Goal: Communication & Community: Answer question/provide support

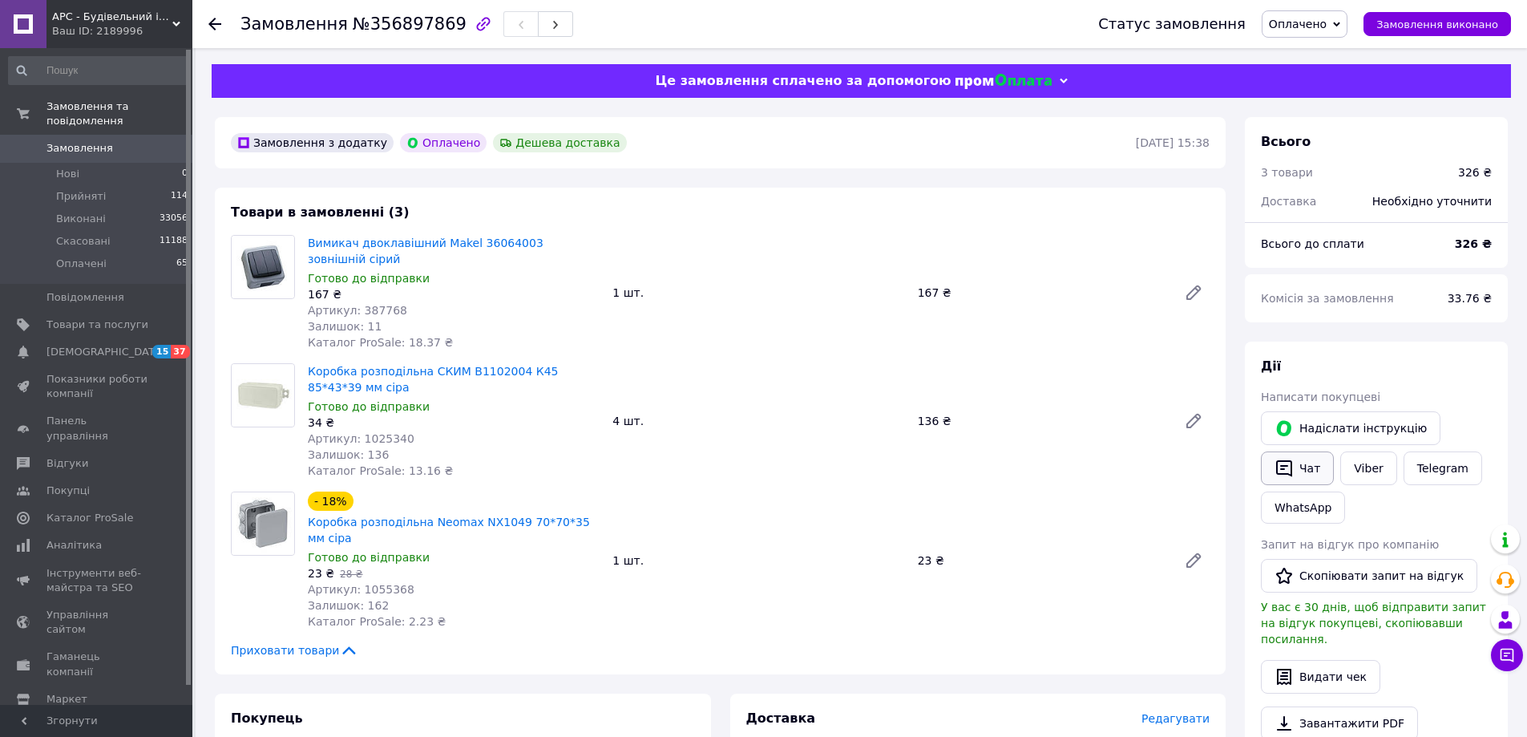
click at [1316, 474] on button "Чат" at bounding box center [1297, 468] width 73 height 34
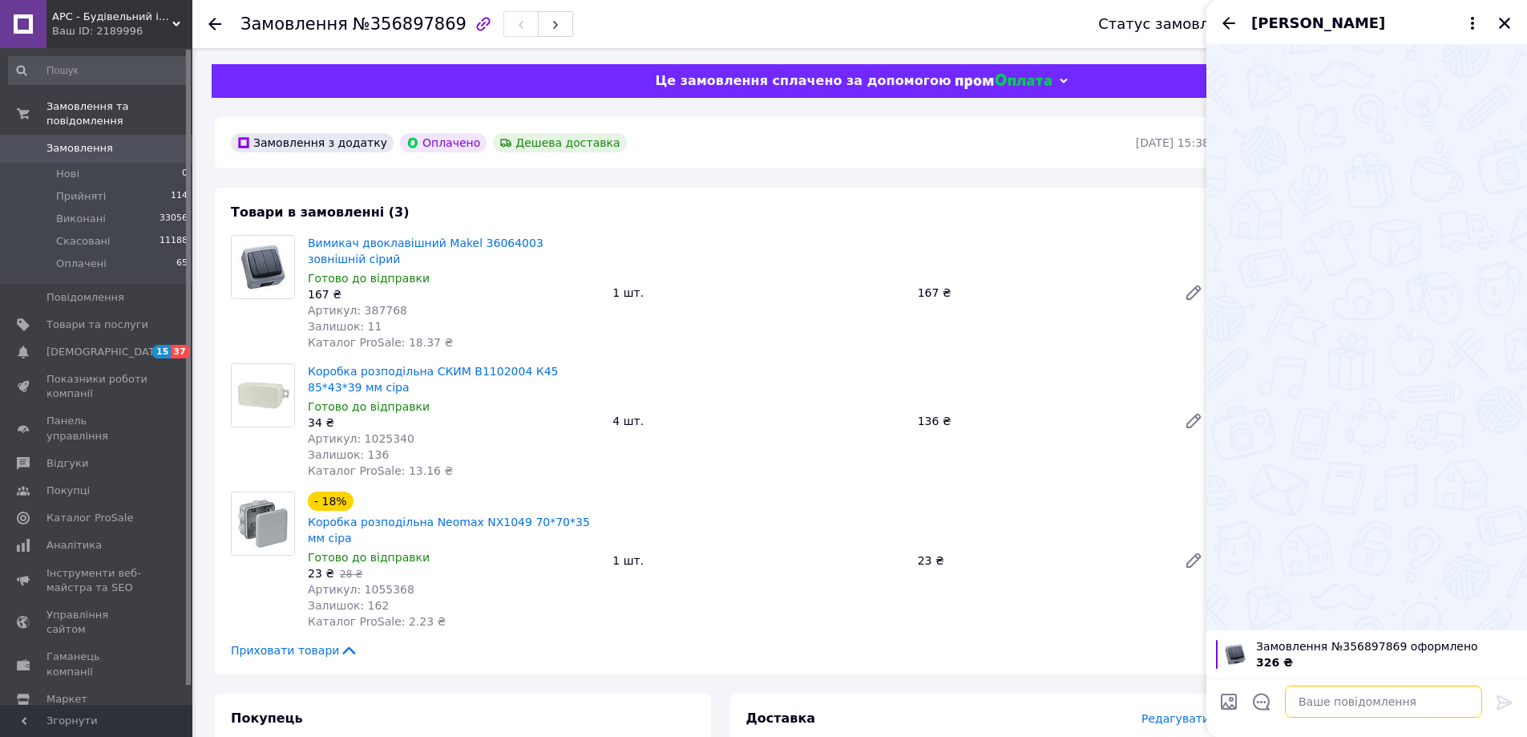
click at [1335, 686] on textarea at bounding box center [1383, 701] width 197 height 32
paste textarea "Добрий день! ваше замовлення прийнято, відправка з Тернополя,вам надійде ТТН пі…"
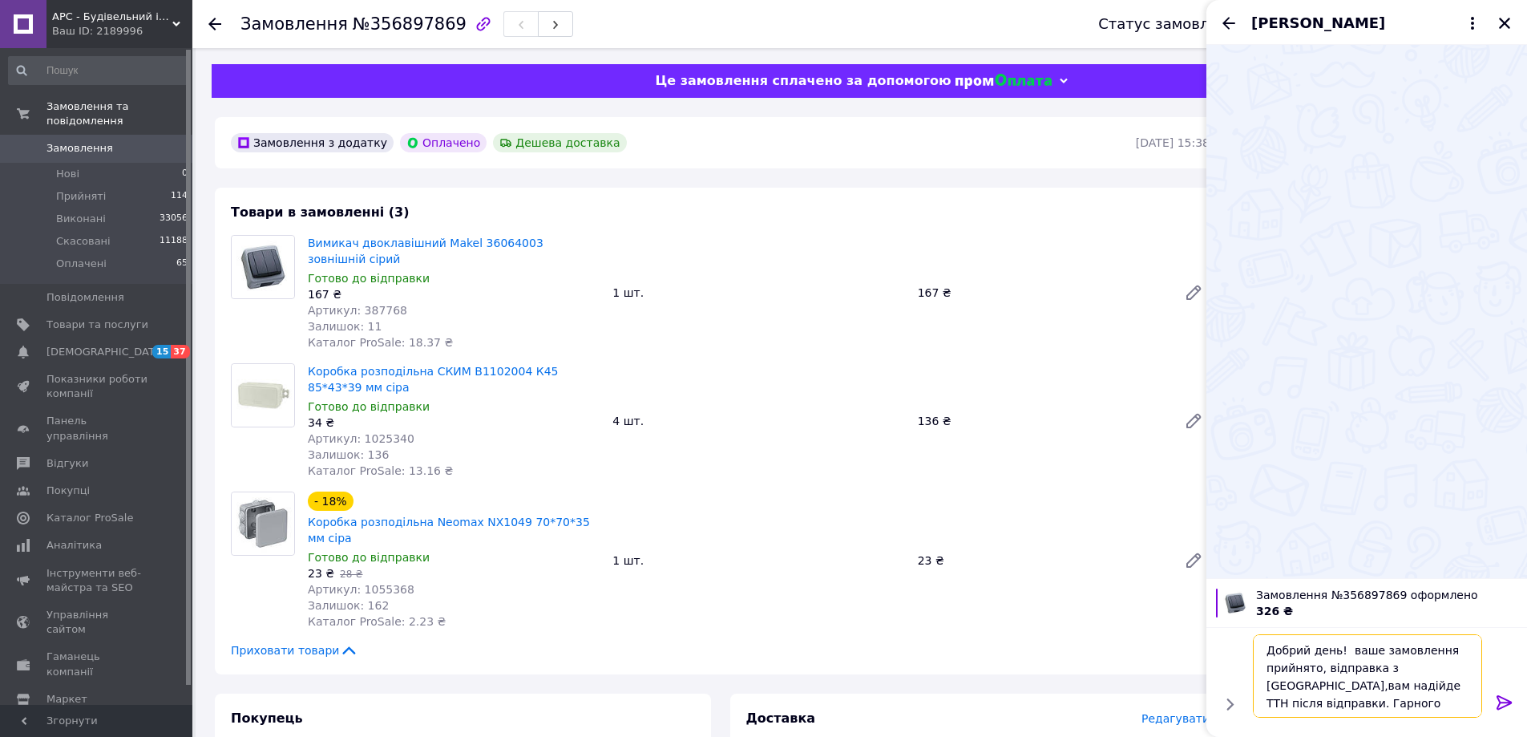
click at [1339, 647] on textarea "Добрий день! ваше замовлення прийнято, відправка з Тернополя,вам надійде ТТН пі…" at bounding box center [1367, 675] width 229 height 83
type textarea "Добрий день! Євген, ваше замовлення прийнято, відправка з Тернополя,вам надійде…"
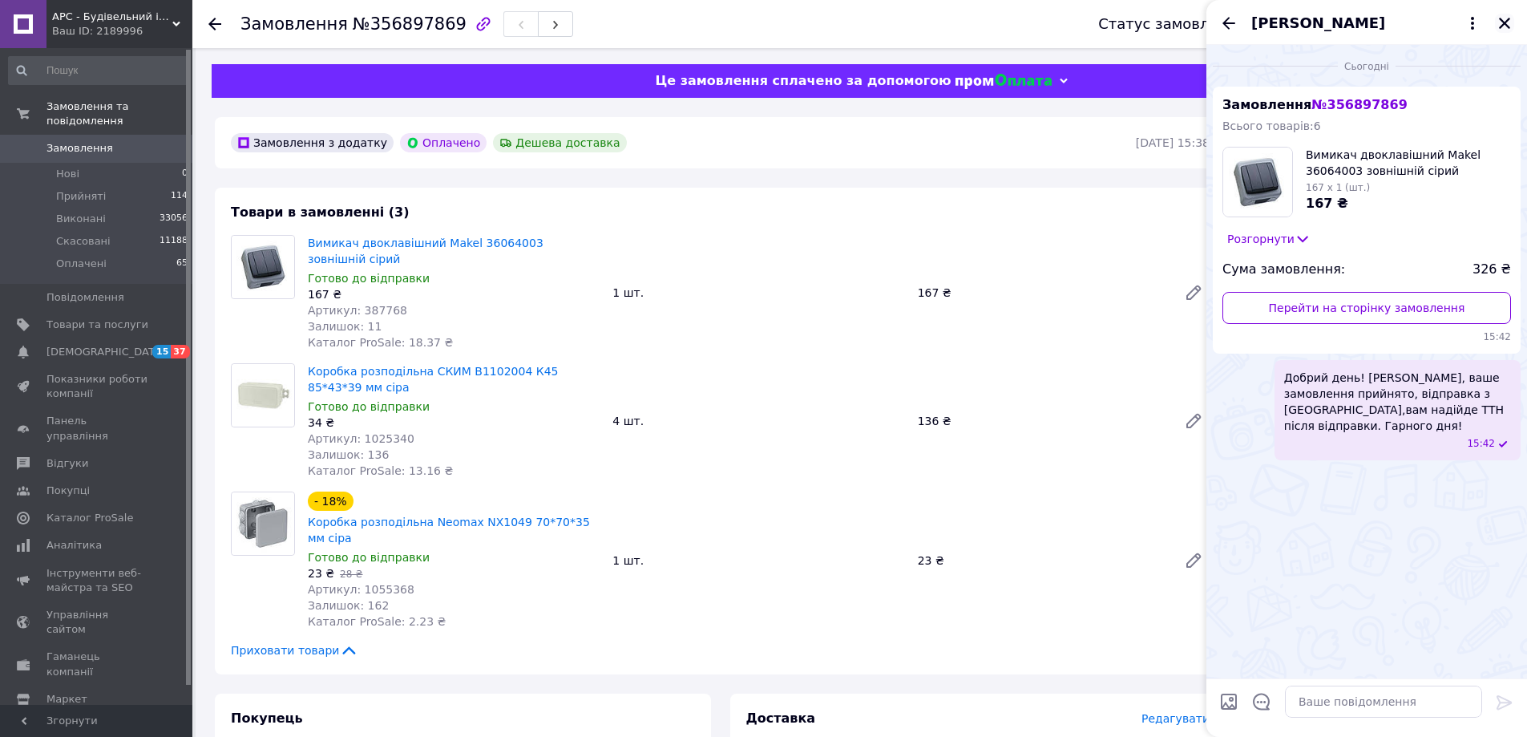
click at [1499, 22] on icon "Закрити" at bounding box center [1504, 23] width 14 height 14
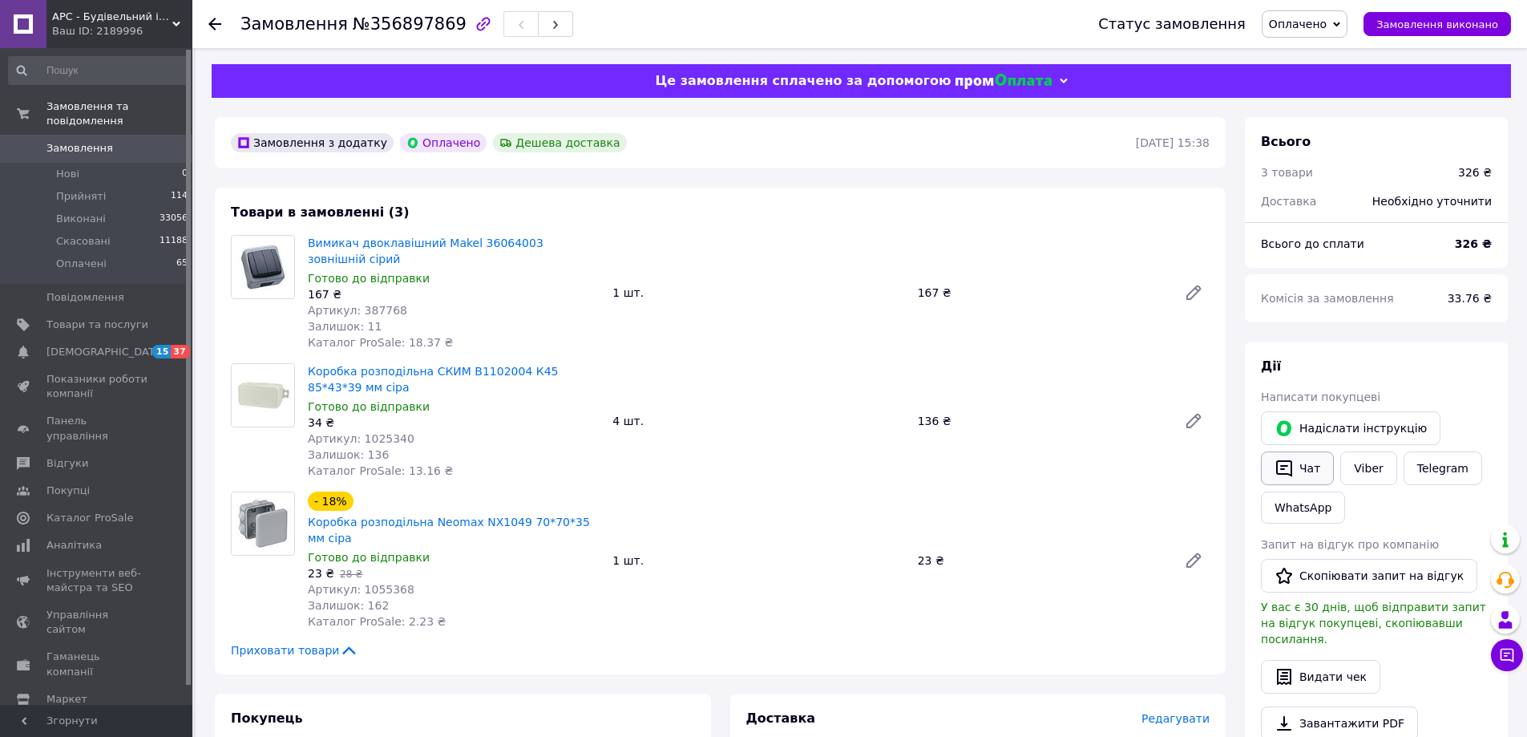
click at [1311, 476] on button "Чат" at bounding box center [1297, 468] width 73 height 34
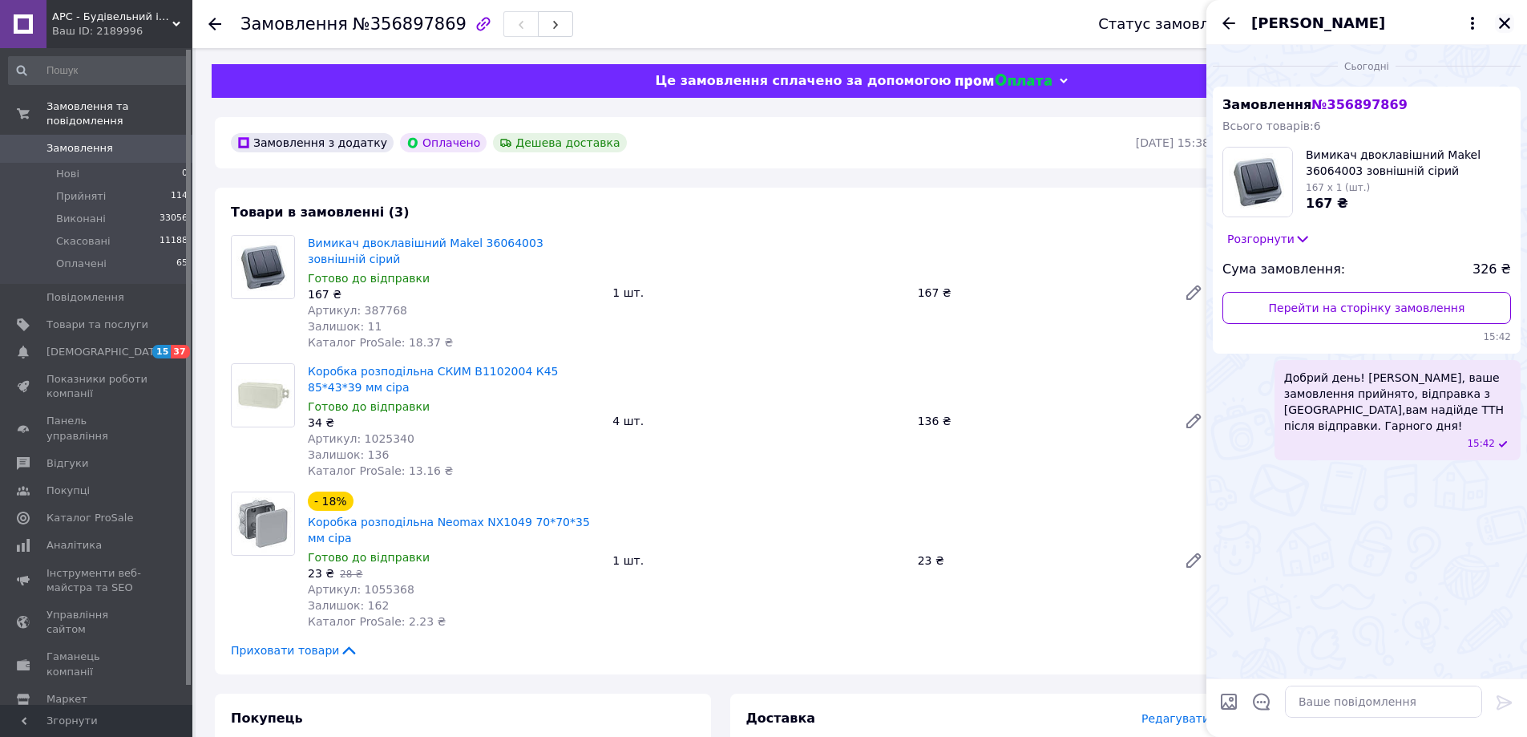
click at [1502, 22] on icon "Закрити" at bounding box center [1504, 23] width 11 height 11
